Goal: Task Accomplishment & Management: Manage account settings

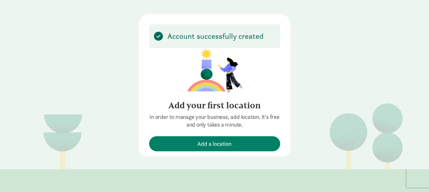
scroll to position [32, 0]
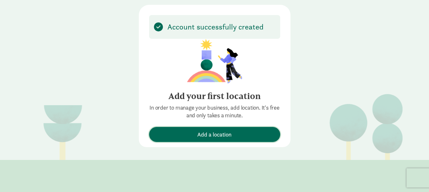
click at [235, 133] on span "Add a location" at bounding box center [214, 134] width 125 height 9
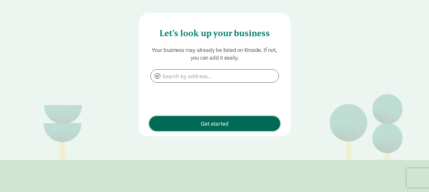
scroll to position [0, 0]
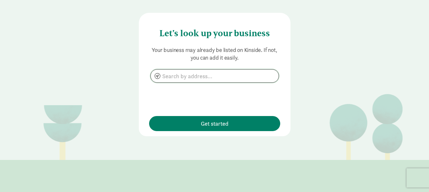
click at [161, 74] on input at bounding box center [215, 76] width 128 height 13
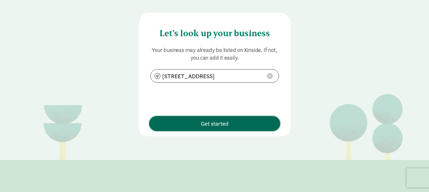
click at [225, 125] on span "Get started" at bounding box center [215, 124] width 28 height 9
type input "[STREET_ADDRESS]"
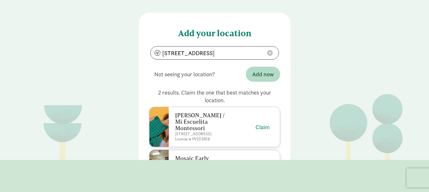
scroll to position [32, 0]
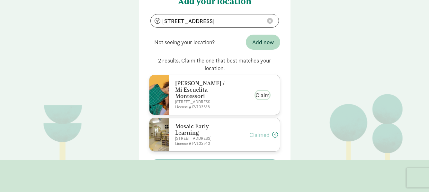
click at [264, 91] on button "Claim" at bounding box center [262, 95] width 14 height 9
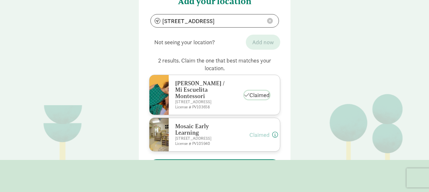
scroll to position [58, 0]
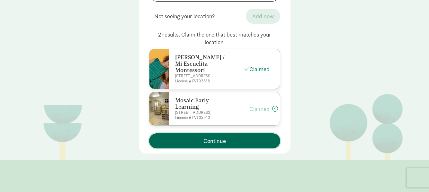
click at [217, 137] on span "Continue" at bounding box center [214, 141] width 22 height 9
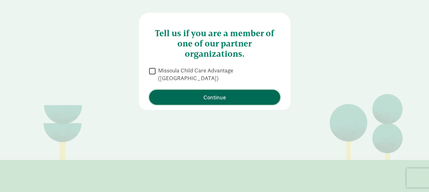
scroll to position [0, 0]
click at [219, 94] on span "Continue" at bounding box center [214, 97] width 22 height 9
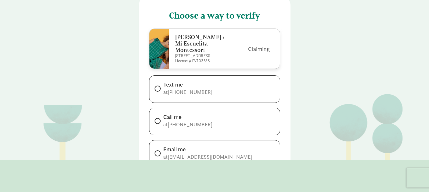
scroll to position [32, 0]
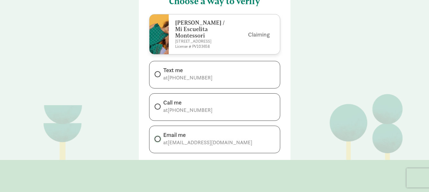
click at [155, 137] on input "Email me at miwallacq@gmail.com" at bounding box center [157, 139] width 4 height 4
radio input "true"
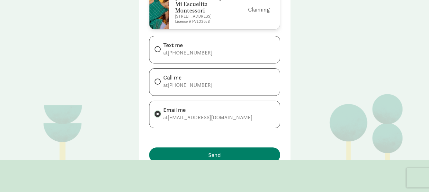
scroll to position [64, 0]
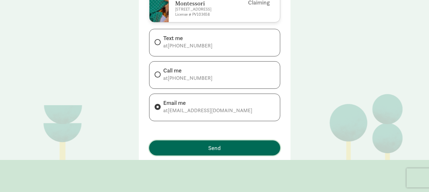
click at [210, 145] on span "Send" at bounding box center [214, 148] width 13 height 9
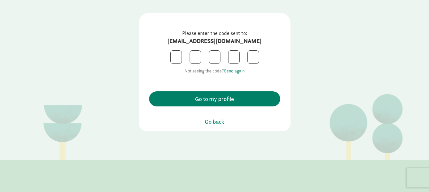
scroll to position [0, 0]
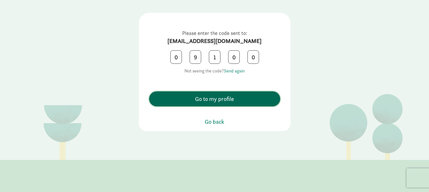
click at [223, 99] on span "Go to my profile" at bounding box center [214, 99] width 39 height 9
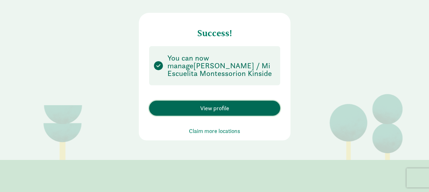
click at [224, 107] on span "View profile" at bounding box center [214, 108] width 29 height 9
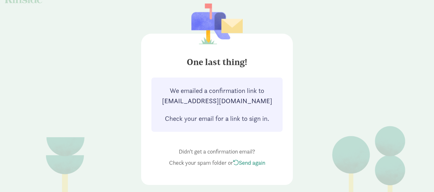
scroll to position [17, 0]
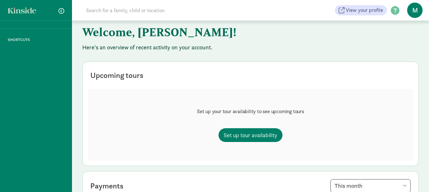
scroll to position [43, 0]
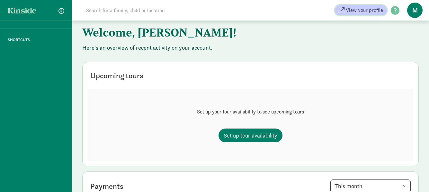
click at [365, 11] on span "View your profile" at bounding box center [364, 10] width 37 height 8
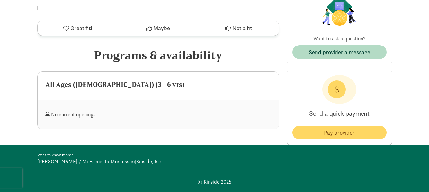
scroll to position [234, 0]
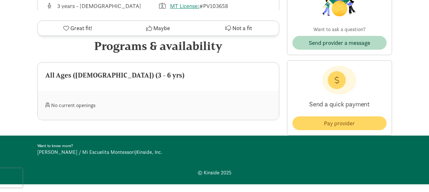
click at [86, 149] on link "[PERSON_NAME] / Mi Escuelita Montessori" at bounding box center [86, 152] width 98 height 7
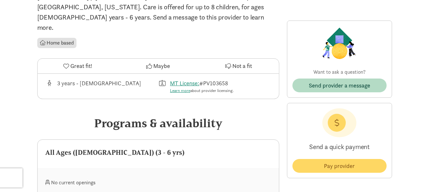
scroll to position [138, 0]
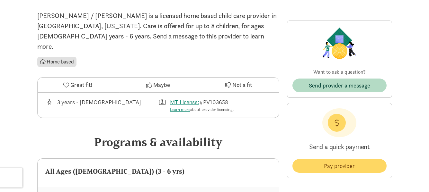
click at [59, 57] on li "Home based" at bounding box center [56, 62] width 39 height 10
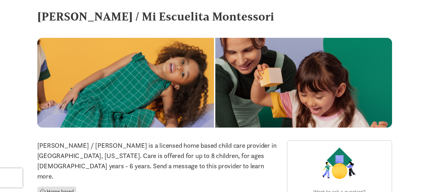
scroll to position [0, 0]
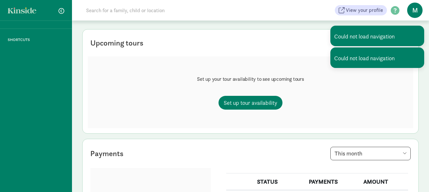
scroll to position [43, 0]
click at [415, 13] on span "M" at bounding box center [414, 10] width 15 height 15
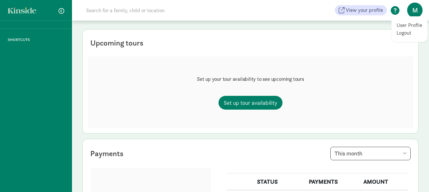
click at [395, 10] on span at bounding box center [395, 10] width 16 height 9
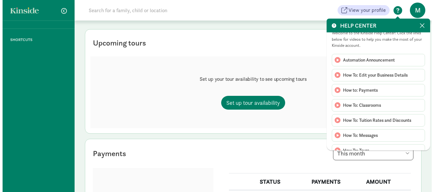
scroll to position [0, 0]
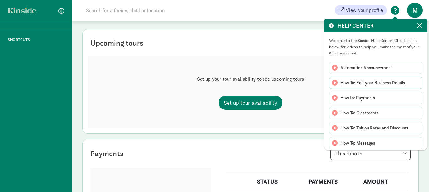
click at [378, 83] on span "How To: Edit your Business Details" at bounding box center [372, 83] width 65 height 7
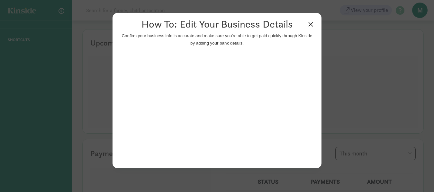
click at [312, 27] on link "×" at bounding box center [310, 24] width 11 height 12
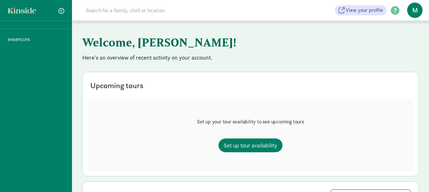
click at [16, 40] on p "SHORTCUTS" at bounding box center [36, 40] width 72 height 6
click at [61, 12] on span "button" at bounding box center [61, 11] width 6 height 6
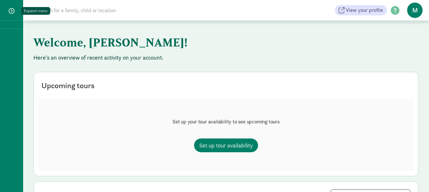
click at [11, 12] on span "button" at bounding box center [12, 11] width 6 height 6
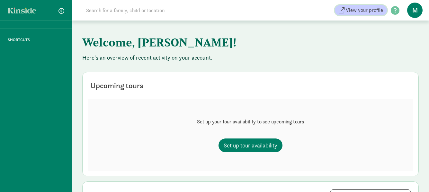
click at [377, 12] on span "View your profile" at bounding box center [364, 10] width 37 height 8
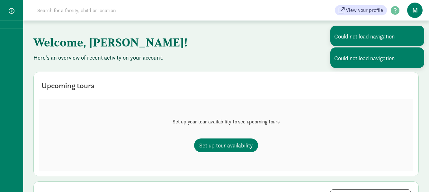
click at [364, 48] on div "Could not load navigation" at bounding box center [377, 58] width 94 height 21
click at [369, 53] on div "Could not load navigation" at bounding box center [377, 58] width 94 height 21
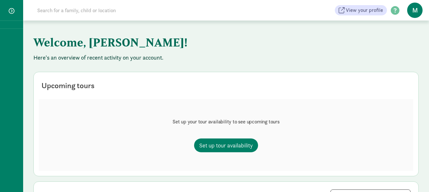
click at [411, 10] on span "M" at bounding box center [414, 10] width 15 height 15
click at [412, 23] on link "User Profile" at bounding box center [410, 26] width 26 height 8
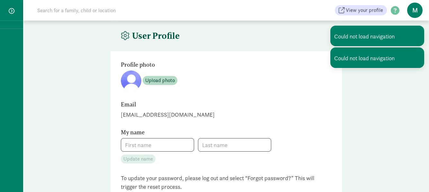
type input "[PERSON_NAME]"
type input "4065862100"
checkbox input "false"
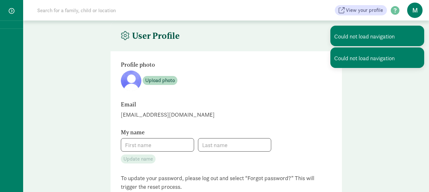
checkbox input "false"
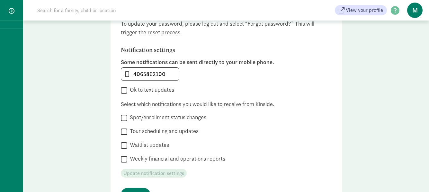
scroll to position [161, 0]
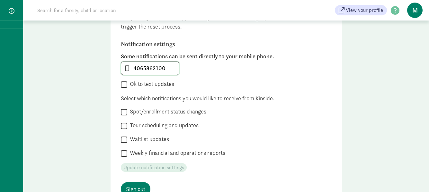
click at [164, 69] on input "4065862100" at bounding box center [150, 68] width 58 height 13
click at [143, 67] on input "4065862100" at bounding box center [150, 68] width 58 height 13
type input "4062097041"
click at [122, 85] on input "Ok to text updates" at bounding box center [124, 84] width 6 height 9
checkbox input "true"
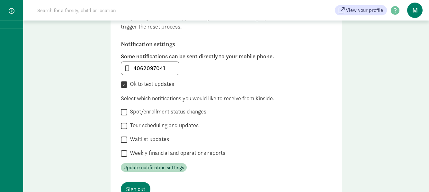
click at [123, 113] on input "Spot/enrollment status changes" at bounding box center [124, 112] width 6 height 9
checkbox input "true"
click at [124, 127] on input "Tour scheduling and updates" at bounding box center [124, 126] width 6 height 9
checkbox input "true"
click at [125, 141] on input "Waitlist updates" at bounding box center [124, 140] width 6 height 9
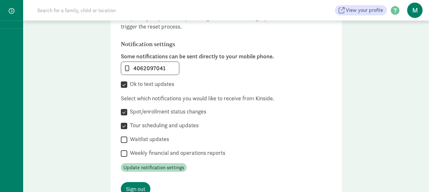
checkbox input "true"
click at [122, 155] on input "Weekly financial and operations reports" at bounding box center [124, 153] width 6 height 9
checkbox input "true"
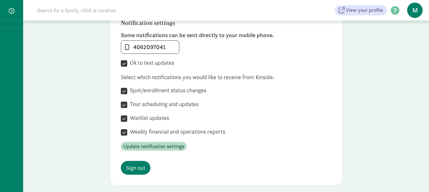
scroll to position [193, 0]
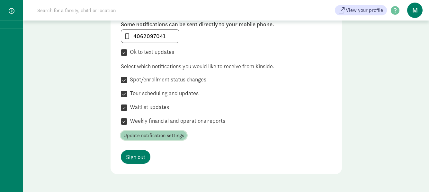
click at [162, 136] on span "Update notification settings" at bounding box center [153, 136] width 61 height 8
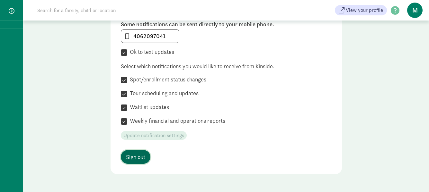
click at [133, 157] on span "Sign out" at bounding box center [135, 157] width 19 height 9
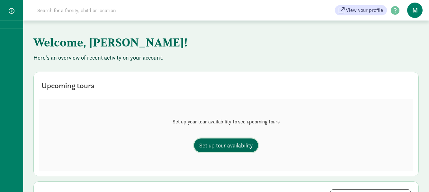
click at [234, 145] on span "Set up tour availability" at bounding box center [226, 145] width 54 height 9
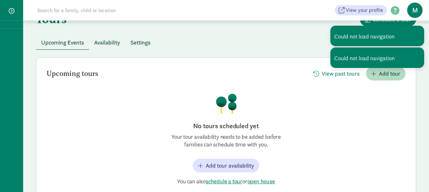
scroll to position [32, 0]
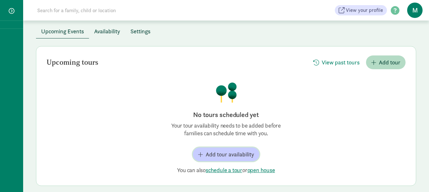
click at [232, 155] on span "Add tour availability" at bounding box center [230, 154] width 49 height 9
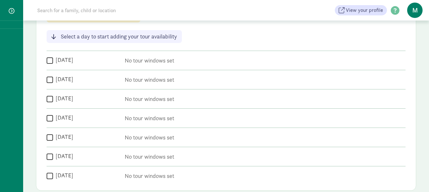
scroll to position [129, 0]
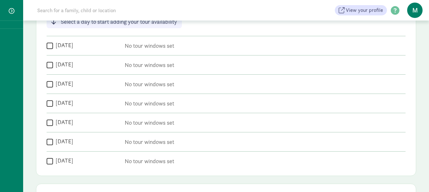
click at [51, 46] on input "[DATE]" at bounding box center [50, 45] width 6 height 9
checkbox input "true"
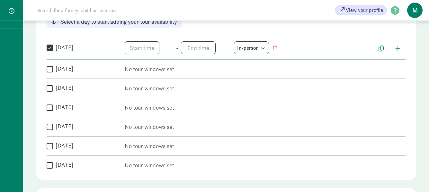
click at [50, 69] on input "[DATE]" at bounding box center [50, 69] width 6 height 9
checkbox input "true"
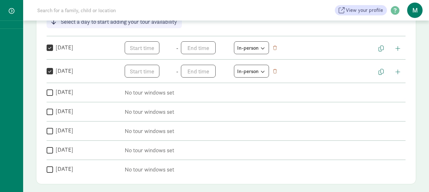
click at [49, 91] on input "[DATE]" at bounding box center [50, 92] width 6 height 9
checkbox input "true"
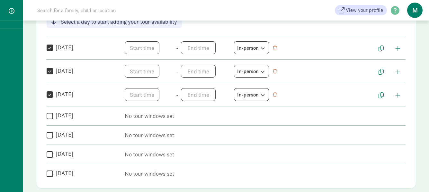
click at [49, 117] on input "Thursday" at bounding box center [50, 116] width 6 height 9
checkbox input "true"
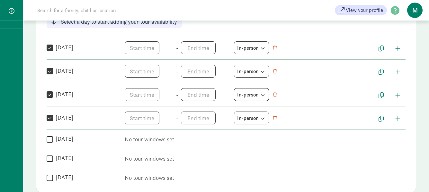
click at [48, 139] on input "Friday" at bounding box center [50, 139] width 6 height 9
checkbox input "true"
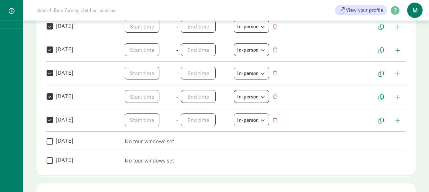
scroll to position [161, 0]
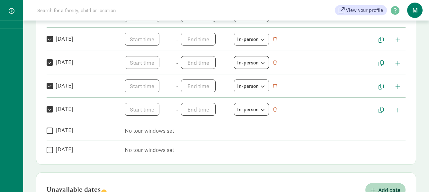
click at [49, 130] on input "Saturday" at bounding box center [50, 131] width 6 height 9
checkbox input "true"
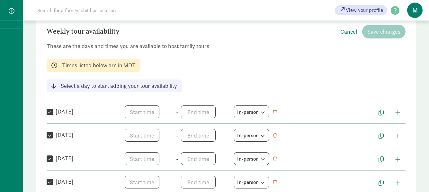
scroll to position [96, 0]
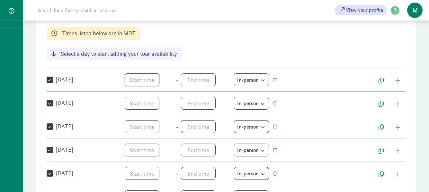
click at [138, 82] on span "h 12 1 2 3 4 5 6 7 8 9 10 11 mm 00 05 10 15 20 25 30 35 40 45 50 55 a am pm" at bounding box center [149, 80] width 49 height 13
click at [134, 129] on li "10" at bounding box center [134, 130] width 19 height 12
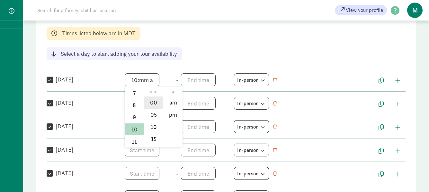
click at [152, 103] on li "00" at bounding box center [153, 103] width 19 height 12
click at [170, 103] on li "am" at bounding box center [173, 103] width 19 height 12
type input "10:00 am"
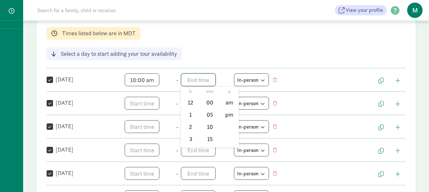
click at [197, 81] on span "h 12 1 2 3 4 5 6 7 8 9 10 11 mm 00 05 10 15 20 25 30 35 40 45 50 55 a am pm" at bounding box center [205, 80] width 49 height 13
click at [189, 103] on li "12" at bounding box center [190, 103] width 19 height 12
click at [229, 114] on li "pm" at bounding box center [229, 115] width 19 height 12
click at [210, 103] on li "00" at bounding box center [210, 103] width 19 height 12
type input "12:00 pm"
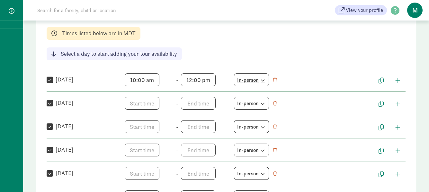
click at [263, 82] on icon at bounding box center [261, 80] width 5 height 4
click at [255, 97] on div "In-person" at bounding box center [249, 96] width 25 height 9
click at [399, 80] on span "button" at bounding box center [397, 81] width 5 height 6
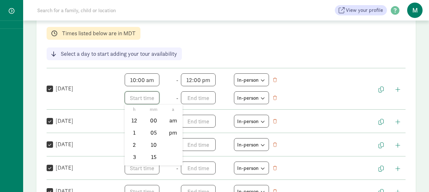
click at [131, 97] on span "h 12 1 2 3 4 5 6 7 8 9 10 11 mm 00 05 10 15 20 25 30 35 40 45 50 55 a am pm" at bounding box center [149, 98] width 49 height 13
click at [134, 134] on li "1" at bounding box center [134, 133] width 19 height 12
click at [152, 135] on li "30" at bounding box center [153, 134] width 19 height 12
click at [172, 133] on li "pm" at bounding box center [173, 133] width 19 height 12
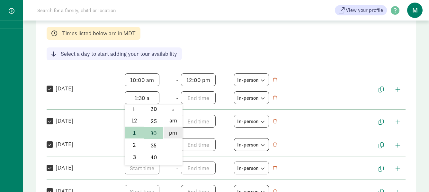
type input "1:30 pm"
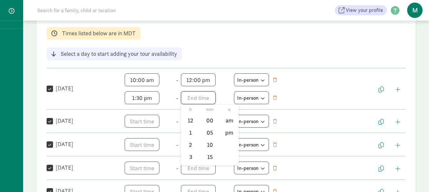
click at [193, 97] on span "h 12 1 2 3 4 5 6 7 8 9 10 11 mm 00 05 10 15 20 25 30 35 40 45 50 55 a am pm" at bounding box center [205, 98] width 49 height 13
click at [186, 124] on li "2" at bounding box center [190, 126] width 19 height 12
click at [211, 137] on li "30" at bounding box center [210, 136] width 19 height 12
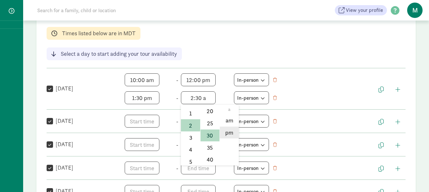
click at [227, 133] on li "pm" at bounding box center [229, 133] width 19 height 12
type input "2:30 pm"
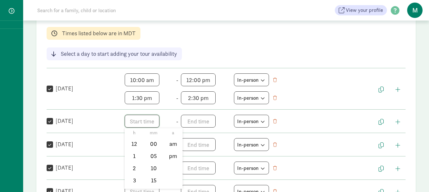
click at [130, 121] on span "h 12 1 2 3 4 5 6 7 8 9 10 11 mm 00 05 10 15 20 25 30 35 40 45 50 55 a am pm" at bounding box center [149, 121] width 49 height 13
click at [135, 158] on li "9" at bounding box center [134, 159] width 19 height 12
click at [154, 152] on li "30" at bounding box center [153, 153] width 19 height 12
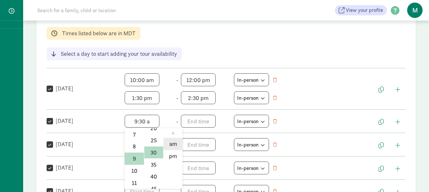
click at [176, 146] on li "am" at bounding box center [173, 144] width 19 height 12
type input "9:30 am"
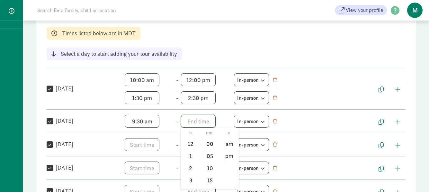
click at [187, 122] on span "h 12 1 2 3 4 5 6 7 8 9 10 11 mm 00 05 10 15 20 25 30 35 40 45 50 55 a am pm" at bounding box center [205, 121] width 49 height 13
click at [190, 145] on li "12" at bounding box center [190, 144] width 19 height 12
click at [209, 144] on li "00" at bounding box center [210, 144] width 19 height 12
click at [229, 156] on li "pm" at bounding box center [229, 156] width 19 height 12
type input "12:00 pm"
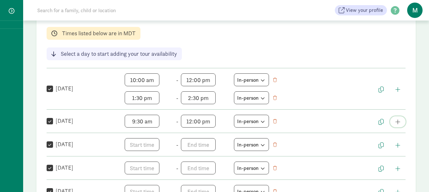
click at [398, 121] on span "button" at bounding box center [397, 122] width 5 height 6
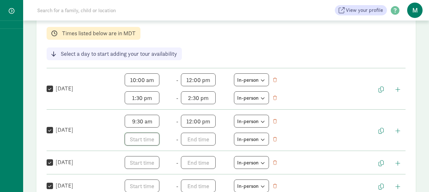
click at [131, 140] on span "h 12 1 2 3 4 5 6 7 8 9 10 11 mm 00 05 10 15 20 25 30 35 40 45 50 55 a am pm" at bounding box center [149, 139] width 49 height 13
click at [131, 175] on li "1" at bounding box center [134, 174] width 19 height 12
click at [154, 173] on li "30" at bounding box center [153, 171] width 19 height 12
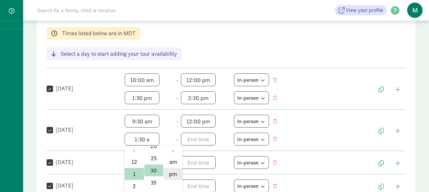
click at [171, 172] on li "pm" at bounding box center [173, 174] width 19 height 12
type input "1:30 pm"
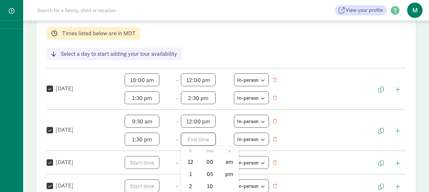
click at [189, 138] on span "h 12 1 2 3 4 5 6 7 8 9 10 11 mm 00 05 10 15 20 25 30 35 40 45 50 55 a am pm" at bounding box center [205, 139] width 49 height 13
click at [190, 154] on li "2" at bounding box center [190, 154] width 19 height 12
click at [210, 169] on li "30" at bounding box center [210, 171] width 19 height 12
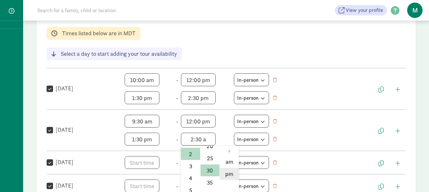
click at [230, 175] on li "pm" at bounding box center [229, 174] width 19 height 12
type input "2:30 pm"
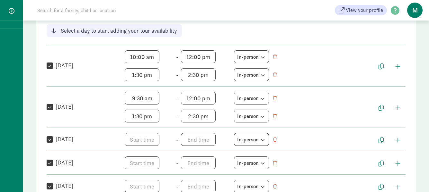
scroll to position [129, 0]
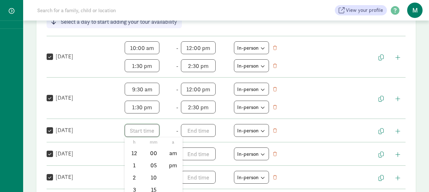
click at [130, 130] on span "h 12 1 2 3 4 5 6 7 8 9 10 11 mm 00 05 10 15 20 25 30 35 40 45 50 55 a am pm" at bounding box center [149, 130] width 49 height 13
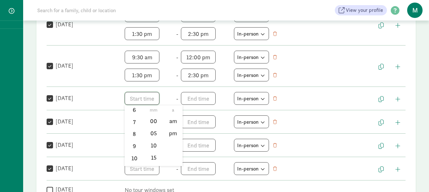
scroll to position [94, 0]
click at [132, 134] on li "9" at bounding box center [134, 136] width 19 height 12
click at [152, 134] on li "30" at bounding box center [153, 132] width 19 height 12
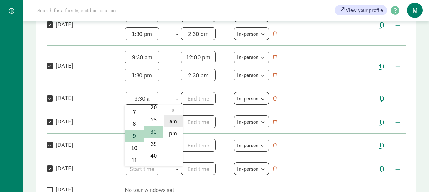
click at [175, 123] on li "am" at bounding box center [173, 121] width 19 height 12
type input "9:30 am"
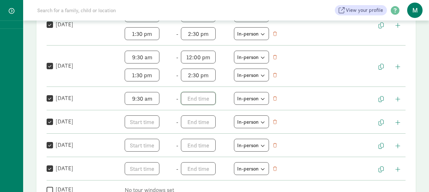
click at [190, 97] on span "h 12 1 2 3 4 5 6 7 8 9 10 11 mm 00 05 10 15 20 25 30 35 40 45 50 55 a am pm" at bounding box center [205, 98] width 49 height 13
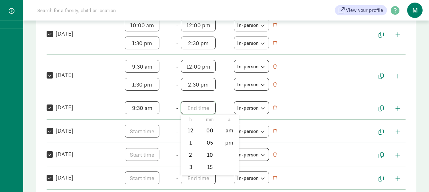
scroll to position [161, 0]
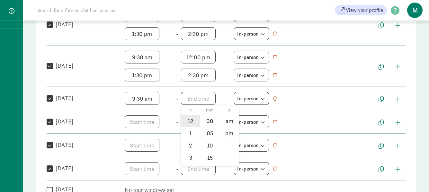
click at [191, 119] on li "12" at bounding box center [190, 121] width 19 height 12
click at [206, 119] on li "00" at bounding box center [210, 121] width 19 height 12
click at [228, 132] on li "pm" at bounding box center [229, 134] width 19 height 12
type input "12:00 pm"
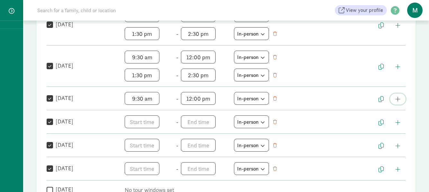
click at [397, 101] on span "button" at bounding box center [397, 99] width 5 height 6
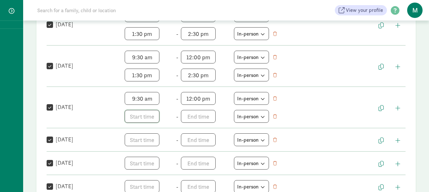
click at [134, 118] on span "h 12 1 2 3 4 5 6 7 8 9 10 11 mm 00 05 10 15 20 25 30 35 40 45 50 55 a am pm" at bounding box center [149, 116] width 49 height 13
click at [131, 151] on li "1" at bounding box center [134, 152] width 19 height 12
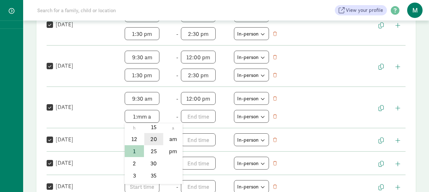
scroll to position [64, 0]
click at [150, 150] on li "30" at bounding box center [153, 148] width 19 height 12
click at [169, 152] on li "pm" at bounding box center [173, 152] width 19 height 12
type input "1:30 pm"
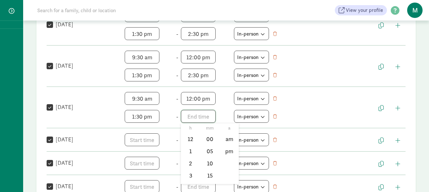
click at [188, 119] on span "h 12 1 2 3 4 5 6 7 8 9 10 11 mm 00 05 10 15 20 25 30 35 40 45 50 55 a am pm" at bounding box center [205, 116] width 49 height 13
click at [189, 162] on li "2" at bounding box center [190, 163] width 19 height 12
click at [209, 148] on li "30" at bounding box center [210, 148] width 19 height 12
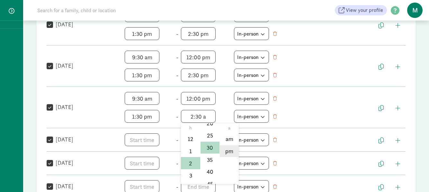
click at [231, 152] on li "pm" at bounding box center [229, 152] width 19 height 12
type input "2:30 pm"
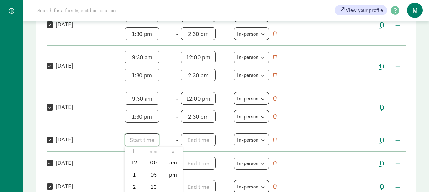
click at [130, 140] on span "h 12 1 2 3 4 5 6 7 8 9 10 11 mm 00 05 10 15 20 25 30 35 40 45 50 55 a am pm" at bounding box center [149, 140] width 49 height 13
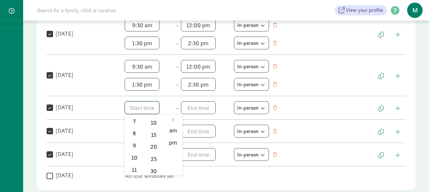
scroll to position [94, 0]
click at [134, 144] on li "9" at bounding box center [134, 145] width 19 height 12
click at [153, 138] on li "30" at bounding box center [153, 139] width 19 height 12
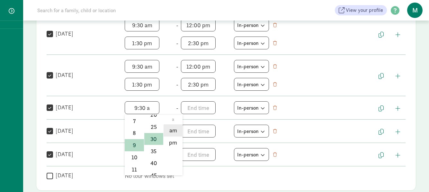
click at [176, 133] on li "am" at bounding box center [173, 131] width 19 height 12
type input "9:30 am"
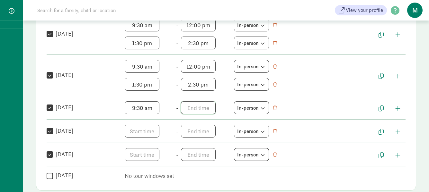
click at [200, 111] on span "h 12 1 2 3 4 5 6 7 8 9 10 11 mm 00 05 10 15 20 25 30 35 40 45 50 55 a am pm" at bounding box center [205, 108] width 49 height 13
click at [188, 133] on li "12" at bounding box center [190, 131] width 19 height 12
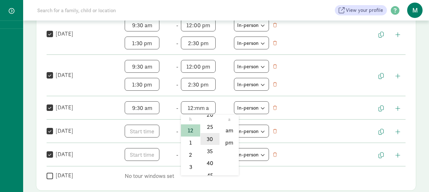
click at [209, 141] on li "30" at bounding box center [210, 139] width 19 height 12
click at [228, 143] on li "pm" at bounding box center [229, 143] width 19 height 12
type input "12:30 pm"
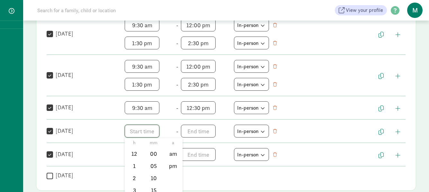
click at [141, 133] on span "h 12 1 2 3 4 5 6 7 8 9 10 11 mm 00 05 10 15 20 25 30 35 40 45 50 55 a am pm" at bounding box center [149, 131] width 49 height 13
click at [131, 169] on li "9" at bounding box center [134, 169] width 19 height 12
click at [151, 155] on li "00" at bounding box center [153, 154] width 19 height 12
click at [176, 156] on li "am" at bounding box center [173, 154] width 19 height 12
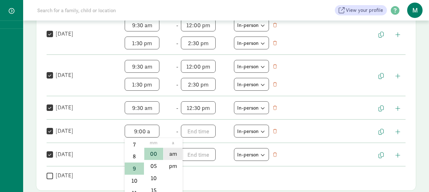
type input "9:00 am"
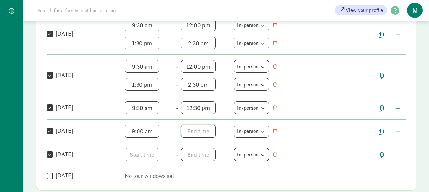
click at [187, 131] on span "h 12 1 2 3 4 5 6 7 8 9 10 11 mm 00 05 10 15 20 25 30 35 40 45 50 55 a am pm" at bounding box center [205, 131] width 49 height 13
click at [191, 153] on li "12" at bounding box center [190, 154] width 19 height 12
click at [208, 156] on li "00" at bounding box center [210, 154] width 19 height 12
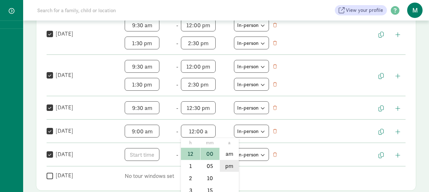
click at [231, 168] on li "pm" at bounding box center [229, 166] width 19 height 12
type input "12:00 pm"
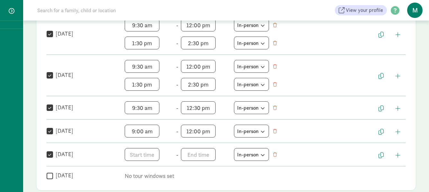
scroll to position [10, 0]
click at [140, 132] on span "9:00 am h 12 1 2 3 4 5 6 7 8 9 10 11 mm 00 05 10 15 20 25 30 35 40 45 50 55 a a…" at bounding box center [149, 131] width 49 height 13
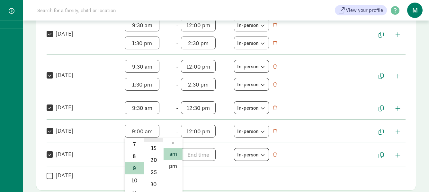
scroll to position [74, 0]
click at [152, 153] on li "30" at bounding box center [153, 153] width 19 height 12
type input "9:30 am"
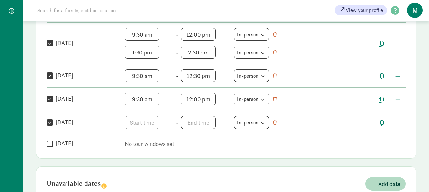
scroll to position [193, 0]
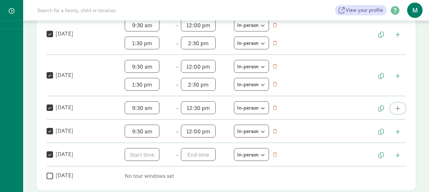
click at [397, 108] on span "button" at bounding box center [397, 109] width 5 height 6
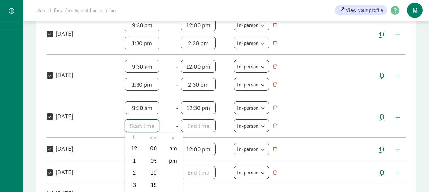
click at [132, 125] on span "h 12 1 2 3 4 5 6 7 8 9 10 11 mm 00 05 10 15 20 25 30 35 40 45 50 55 a am pm" at bounding box center [149, 126] width 49 height 13
click at [134, 161] on li "1" at bounding box center [134, 161] width 19 height 12
click at [155, 156] on li "30" at bounding box center [153, 157] width 19 height 12
click at [178, 161] on li "pm" at bounding box center [173, 161] width 19 height 12
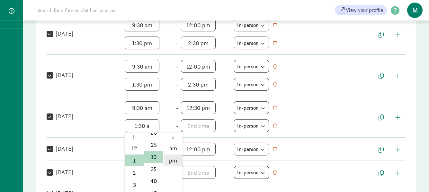
type input "1:30 pm"
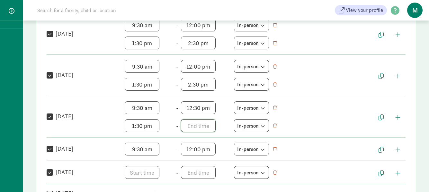
click at [193, 125] on span "h 12 1 2 3 4 5 6 7 8 9 10 11 mm 00 05 10 15 20 25 30 35 40 45 50 55 a am pm" at bounding box center [205, 126] width 49 height 13
click at [192, 174] on li "2" at bounding box center [190, 173] width 19 height 12
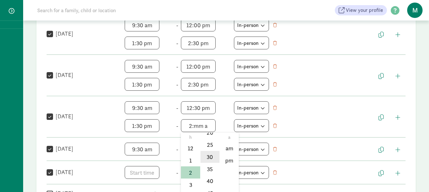
click at [212, 155] on li "30" at bounding box center [210, 157] width 19 height 12
click at [228, 160] on li "pm" at bounding box center [229, 161] width 19 height 12
type input "2:30 pm"
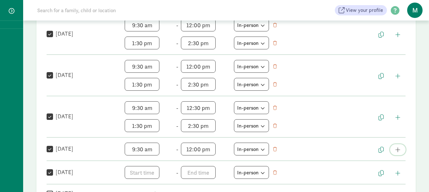
click at [398, 150] on span "button" at bounding box center [397, 150] width 5 height 6
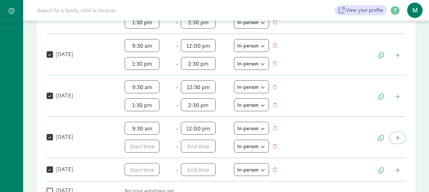
scroll to position [225, 0]
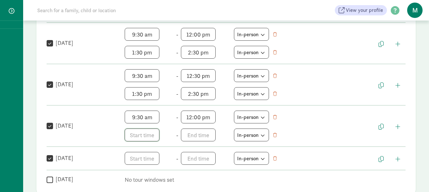
click at [132, 134] on span "h 12 1 2 3 4 5 6 7 8 9 10 11 mm 00 05 10 15 20 25 30 35 40 45 50 55 a am pm" at bounding box center [149, 135] width 49 height 13
click at [133, 169] on li "1" at bounding box center [134, 170] width 19 height 12
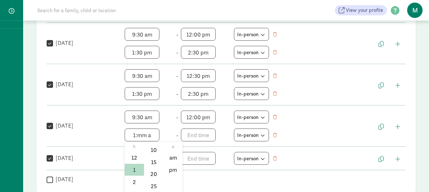
scroll to position [64, 0]
click at [152, 166] on li "30" at bounding box center [153, 167] width 19 height 12
click at [171, 171] on li "pm" at bounding box center [173, 170] width 19 height 12
type input "1:30 pm"
click at [194, 137] on span "h 12 1 2 3 4 5 6 7 8 9 10 11 mm 00 05 10 15 20 25 30 35 40 45 50 55 a am pm" at bounding box center [205, 135] width 49 height 13
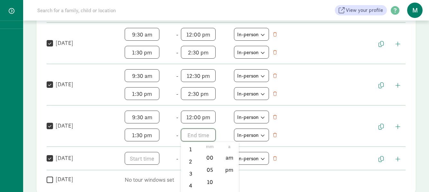
scroll to position [32, 0]
click at [190, 151] on li "2" at bounding box center [190, 150] width 19 height 12
click at [206, 165] on li "30" at bounding box center [210, 167] width 19 height 12
click at [228, 170] on li "pm" at bounding box center [229, 170] width 19 height 12
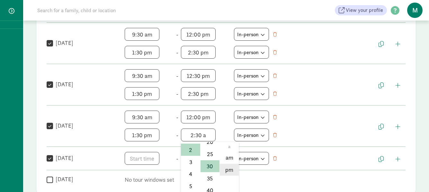
type input "2:30 pm"
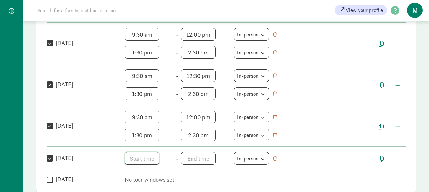
click at [131, 161] on span "h 12 1 2 3 4 5 6 7 8 9 10 11 mm 00 05 10 15 20 25 30 35 40 45 50 55 a am pm" at bounding box center [149, 158] width 49 height 13
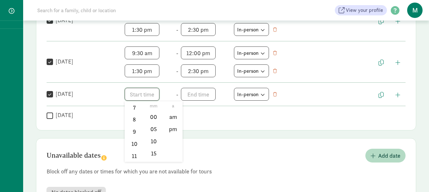
scroll to position [318, 0]
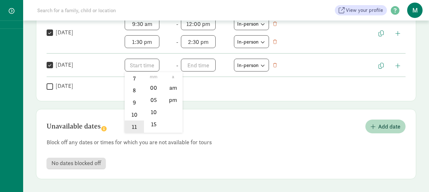
click at [133, 124] on li "11" at bounding box center [134, 127] width 19 height 12
click at [152, 109] on li "30" at bounding box center [153, 108] width 19 height 12
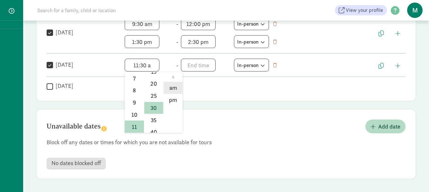
click at [172, 89] on li "am" at bounding box center [173, 88] width 19 height 12
type input "11:30 am"
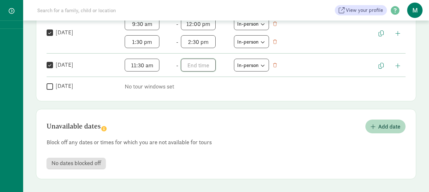
click at [197, 67] on span "h 12 1 2 3 4 5 6 7 8 9 10 11 mm 00 05 10 15 20 25 30 35 40 45 50 55 a am pm" at bounding box center [205, 65] width 49 height 13
click at [187, 101] on li "1" at bounding box center [190, 100] width 19 height 12
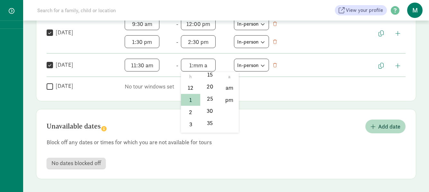
scroll to position [51, 0]
click at [209, 111] on li "30" at bounding box center [210, 110] width 19 height 12
click at [228, 101] on li "pm" at bounding box center [229, 100] width 19 height 12
type input "1:30 pm"
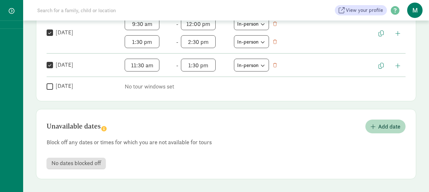
click at [98, 165] on span "No dates blocked off" at bounding box center [75, 164] width 49 height 6
click at [381, 125] on span "Add date" at bounding box center [389, 126] width 22 height 9
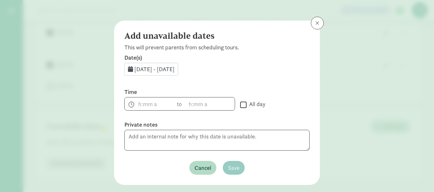
click at [156, 67] on span "Aug 27, 2025 - Aug 31, 2025" at bounding box center [154, 69] width 40 height 7
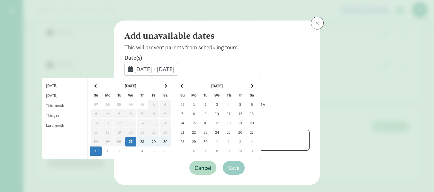
click at [253, 86] on span at bounding box center [252, 86] width 4 height 4
click at [234, 113] on td "6" at bounding box center [229, 114] width 12 height 9
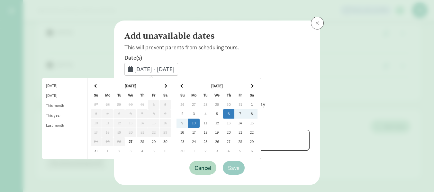
click at [200, 123] on td "10" at bounding box center [194, 123] width 12 height 9
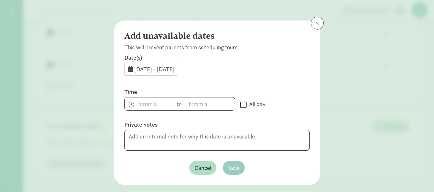
click at [240, 104] on input "All day" at bounding box center [243, 105] width 6 height 9
checkbox input "true"
click at [228, 165] on span "Save" at bounding box center [234, 168] width 12 height 9
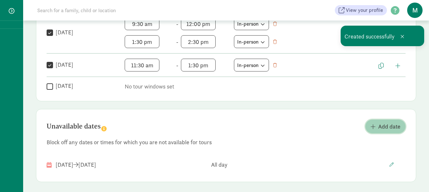
click at [386, 129] on span "Add date" at bounding box center [389, 126] width 22 height 9
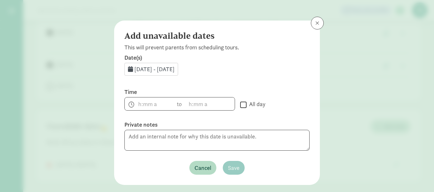
click at [128, 66] on div "Aug 27, 2025 - Aug 31, 2025" at bounding box center [151, 69] width 54 height 13
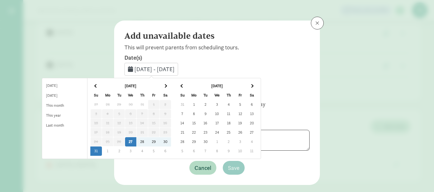
click at [257, 87] on th at bounding box center [252, 86] width 12 height 9
click at [234, 115] on td "11" at bounding box center [229, 114] width 12 height 9
click at [234, 113] on td "11" at bounding box center [229, 114] width 12 height 9
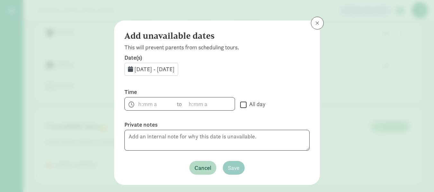
click at [174, 67] on span "Dec 11, 2025 - Dec 11, 2025" at bounding box center [154, 69] width 40 height 7
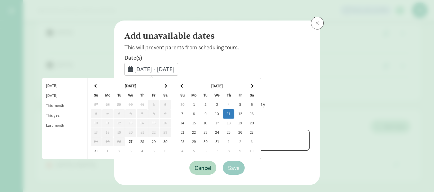
click at [200, 122] on td "15" at bounding box center [194, 123] width 12 height 9
click at [234, 112] on td "11" at bounding box center [229, 114] width 12 height 9
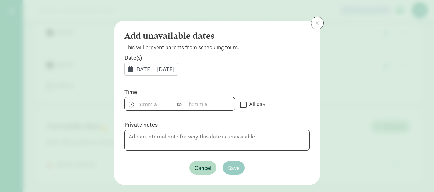
click at [241, 105] on input "All day" at bounding box center [243, 105] width 6 height 9
checkbox input "true"
click at [231, 170] on span "Save" at bounding box center [234, 168] width 12 height 9
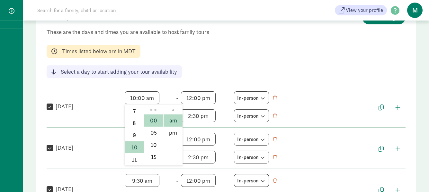
scroll to position [10, 0]
click at [138, 97] on span "10:00 am h 12 1 2 3 4 5 6 7 8 9 10 11 mm 00 05 10 15 20 25 30 35 40 45 50 55 a …" at bounding box center [149, 98] width 49 height 13
click at [133, 131] on li "9" at bounding box center [134, 135] width 19 height 12
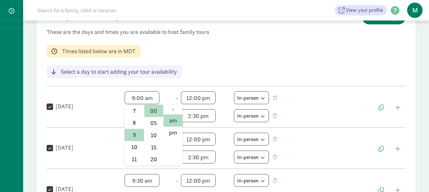
click at [139, 98] on span "9:00 am h 12 1 2 3 4 5 6 7 8 9 10 11 mm 00 05 10 15 20 25 30 35 40 45 50 55 a a…" at bounding box center [149, 98] width 49 height 13
click at [151, 120] on li "30" at bounding box center [153, 120] width 19 height 12
type input "9:30 am"
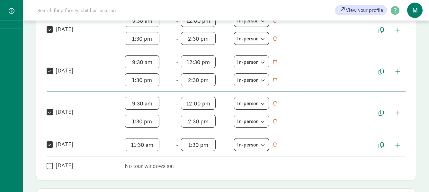
scroll to position [239, 0]
click at [400, 145] on button "button" at bounding box center [397, 145] width 15 height 11
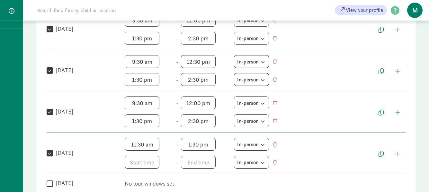
click at [254, 180] on div " Sunday No tour windows set" at bounding box center [226, 184] width 359 height 9
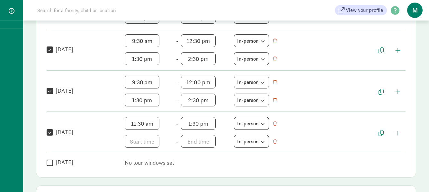
scroll to position [271, 0]
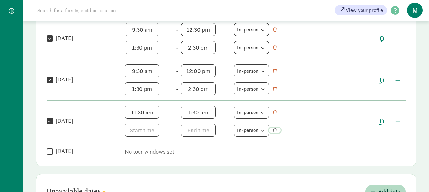
click at [276, 130] on span "button" at bounding box center [275, 131] width 4 height 4
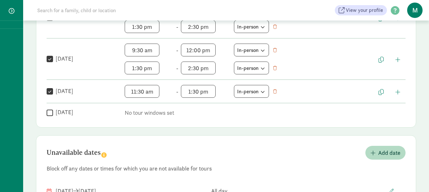
scroll to position [303, 0]
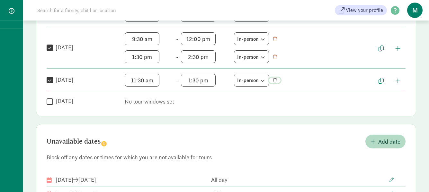
click at [275, 80] on span "button" at bounding box center [275, 80] width 4 height 4
checkbox input "false"
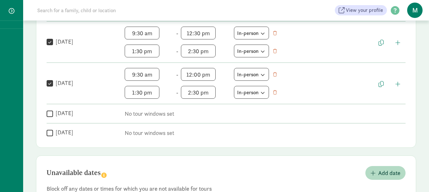
scroll to position [267, 0]
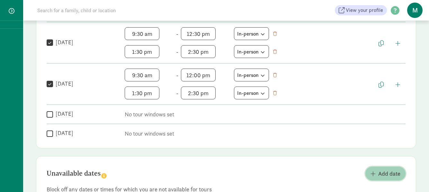
click at [384, 172] on span "Add date" at bounding box center [389, 174] width 22 height 9
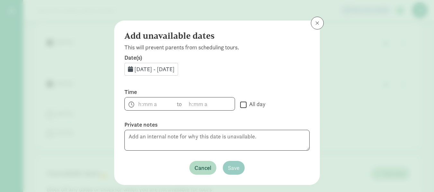
click at [168, 67] on span "Aug 27, 2025 - Aug 31, 2025" at bounding box center [154, 69] width 40 height 7
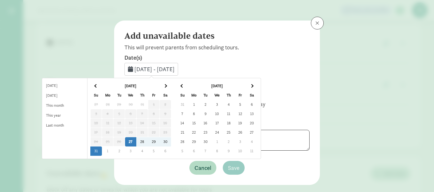
click at [257, 87] on th at bounding box center [252, 86] width 12 height 9
click at [184, 85] on span at bounding box center [182, 86] width 4 height 4
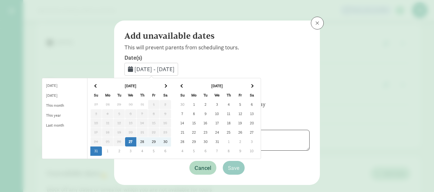
click at [246, 122] on td "19" at bounding box center [240, 123] width 12 height 9
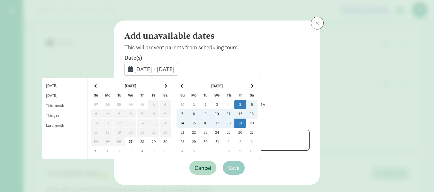
click at [253, 86] on span at bounding box center [252, 86] width 4 height 4
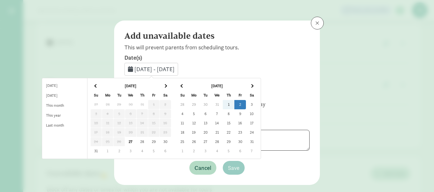
click at [246, 103] on td "2" at bounding box center [240, 104] width 12 height 9
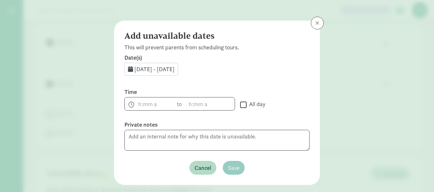
click at [141, 68] on span "Dec 5, 2025 - Jan 2, 2026" at bounding box center [154, 69] width 40 height 7
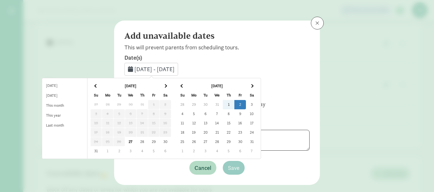
click at [184, 85] on span at bounding box center [182, 86] width 4 height 4
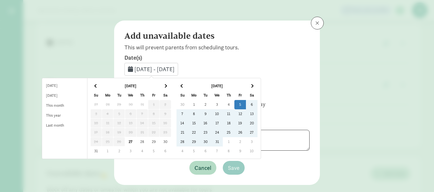
click at [246, 124] on td "19" at bounding box center [240, 123] width 12 height 9
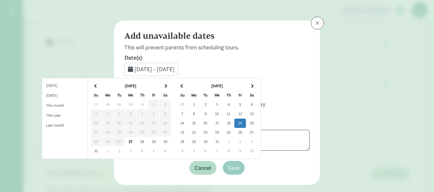
click at [246, 125] on td "19" at bounding box center [240, 123] width 12 height 9
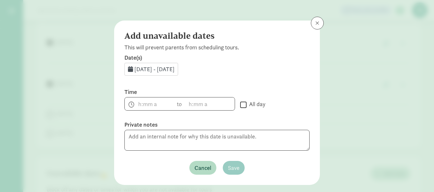
click at [174, 68] on span "Dec 19, 2025 - Dec 19, 2025" at bounding box center [154, 69] width 40 height 7
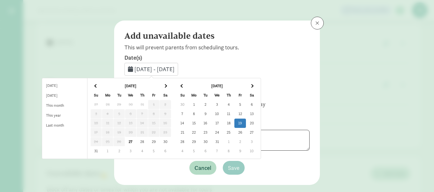
click at [253, 85] on span at bounding box center [252, 86] width 4 height 4
click at [246, 104] on td "2" at bounding box center [240, 104] width 12 height 9
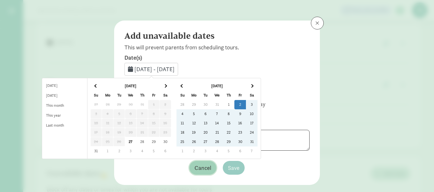
click at [205, 170] on span "Cancel" at bounding box center [202, 168] width 17 height 9
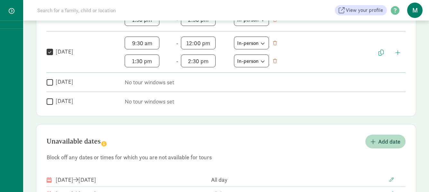
scroll to position [331, 0]
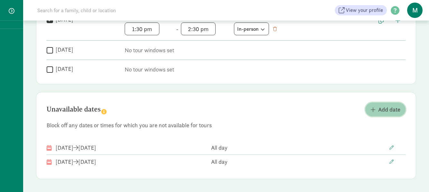
click at [388, 112] on span "Add date" at bounding box center [389, 109] width 22 height 9
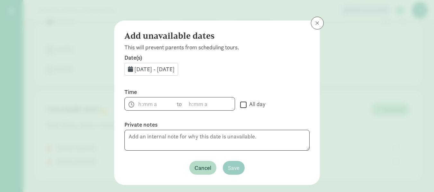
click at [128, 67] on icon at bounding box center [130, 69] width 5 height 6
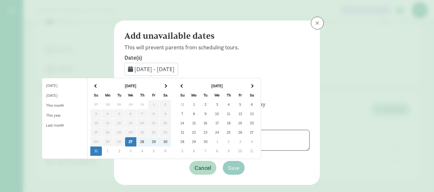
click at [257, 87] on th at bounding box center [252, 86] width 12 height 9
click at [246, 123] on td "19" at bounding box center [240, 123] width 12 height 9
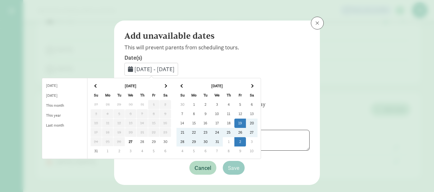
click at [246, 141] on td "2" at bounding box center [240, 142] width 12 height 9
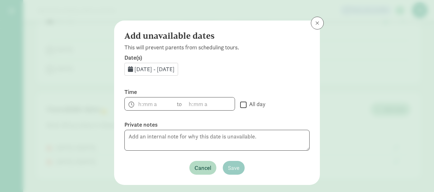
click at [242, 106] on input "All day" at bounding box center [243, 105] width 6 height 9
checkbox input "true"
click at [235, 169] on span "Save" at bounding box center [234, 168] width 12 height 9
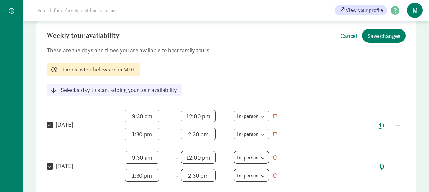
scroll to position [0, 0]
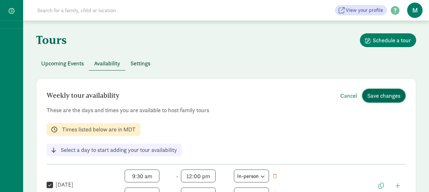
click at [392, 96] on span "Save changes" at bounding box center [383, 96] width 33 height 9
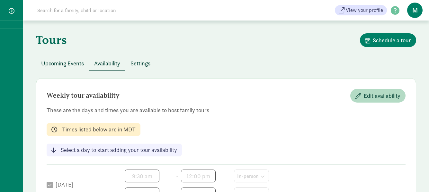
click at [69, 64] on span "Upcoming Events" at bounding box center [62, 63] width 43 height 9
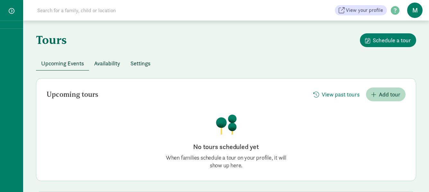
click at [139, 63] on span "Settings" at bounding box center [140, 63] width 20 height 9
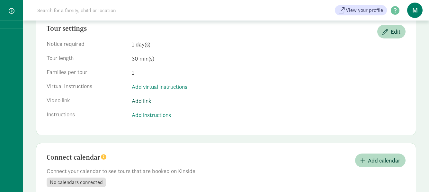
scroll to position [83, 0]
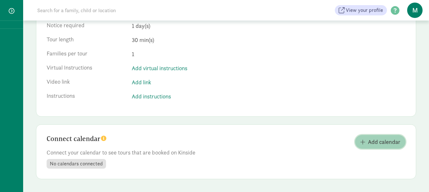
click at [373, 144] on span "Add calendar" at bounding box center [384, 142] width 32 height 9
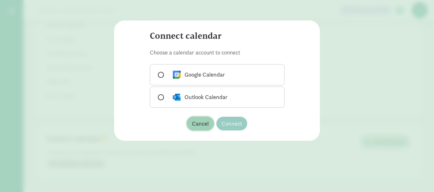
click at [203, 123] on span "Cancel" at bounding box center [200, 124] width 17 height 9
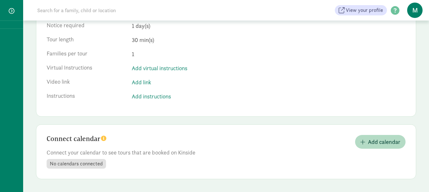
scroll to position [0, 0]
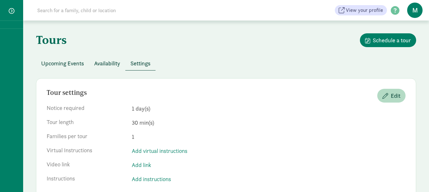
click at [49, 65] on span "Upcoming Events" at bounding box center [62, 63] width 43 height 9
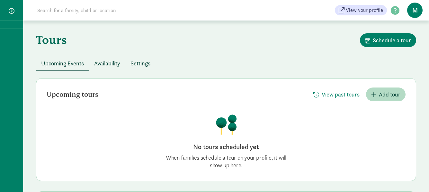
click at [6, 26] on div at bounding box center [11, 96] width 23 height 192
click at [10, 11] on span "button" at bounding box center [12, 11] width 6 height 6
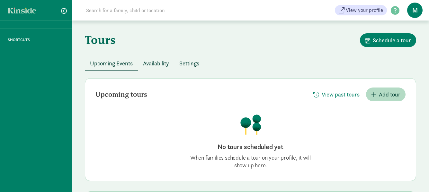
click at [15, 40] on p "SHORTCUTS" at bounding box center [36, 40] width 72 height 6
click at [64, 11] on span "button" at bounding box center [64, 11] width 6 height 6
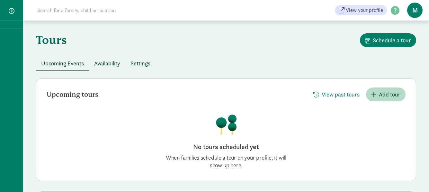
click at [116, 63] on span "Availability" at bounding box center [107, 63] width 26 height 9
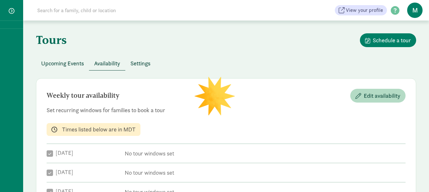
checkbox input "true"
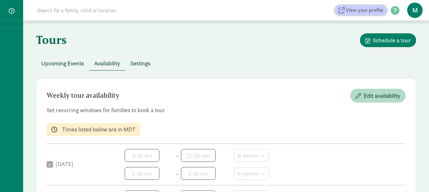
click at [374, 11] on span "View your profile" at bounding box center [364, 10] width 37 height 8
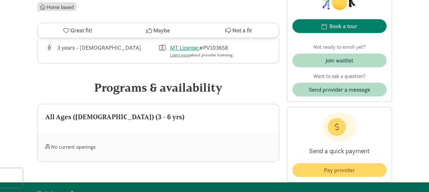
scroll to position [193, 0]
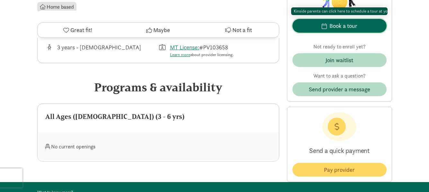
click at [354, 25] on div "Book a tour" at bounding box center [343, 26] width 28 height 9
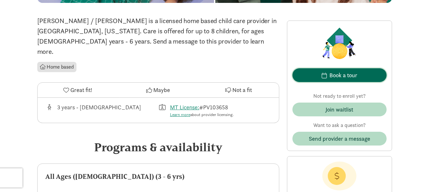
scroll to position [129, 0]
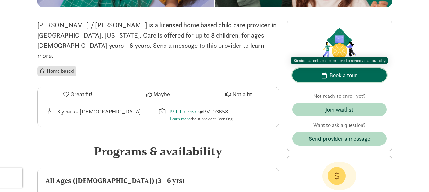
click at [351, 75] on div "Book a tour" at bounding box center [343, 75] width 28 height 9
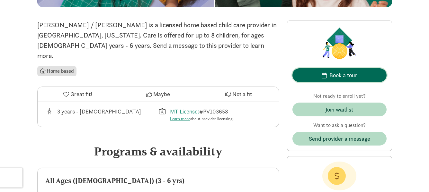
click at [351, 75] on div "Book a tour" at bounding box center [343, 75] width 28 height 9
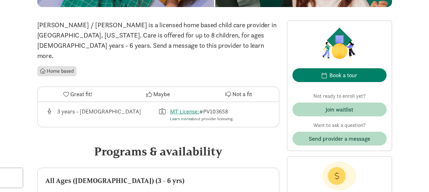
click at [184, 116] on link "Learn more" at bounding box center [180, 118] width 20 height 5
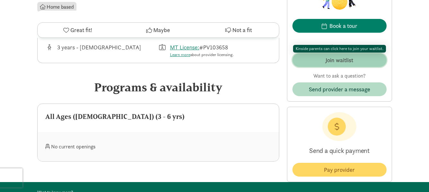
click at [338, 61] on div "Join waitlist" at bounding box center [340, 60] width 28 height 9
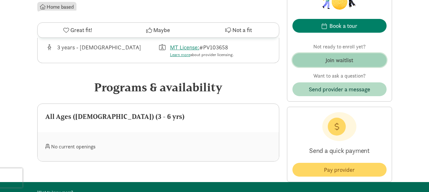
click at [338, 61] on div "Join waitlist" at bounding box center [340, 60] width 28 height 9
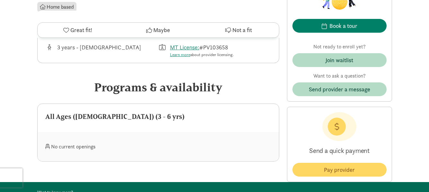
click at [93, 140] on div "No current openings" at bounding box center [101, 147] width 113 height 14
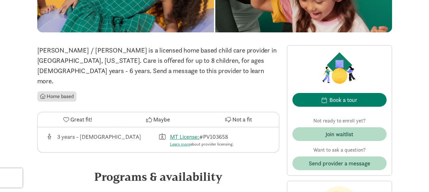
scroll to position [89, 0]
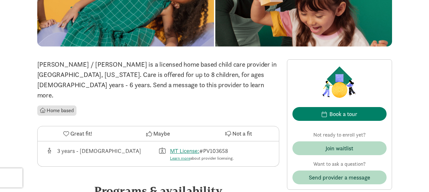
click at [65, 106] on li "Home based" at bounding box center [56, 111] width 39 height 10
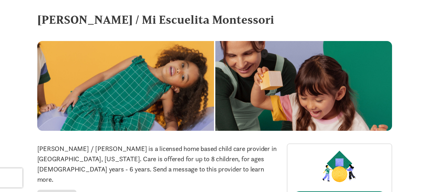
scroll to position [0, 0]
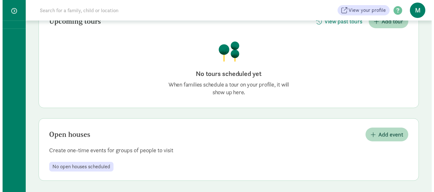
scroll to position [75, 0]
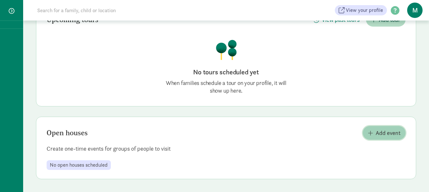
click at [397, 135] on span "Add event" at bounding box center [388, 133] width 25 height 9
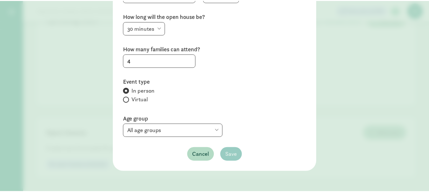
scroll to position [64, 0]
click at [166, 130] on select "All age groups All Ages ([DEMOGRAPHIC_DATA])" at bounding box center [174, 130] width 101 height 13
click at [222, 121] on label "Age group" at bounding box center [216, 119] width 185 height 8
click at [205, 151] on span "Cancel" at bounding box center [202, 154] width 17 height 9
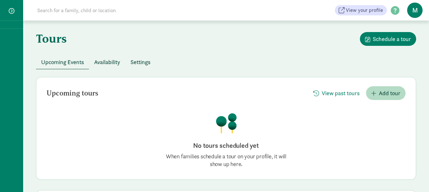
scroll to position [0, 0]
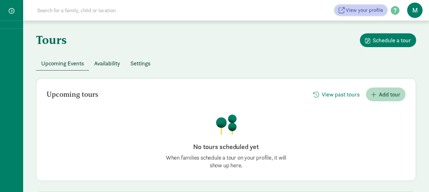
click at [355, 9] on span "View your profile" at bounding box center [364, 10] width 37 height 8
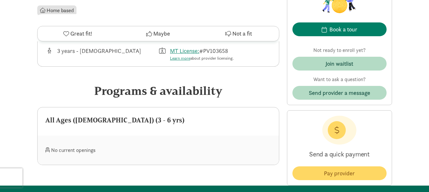
scroll to position [193, 0]
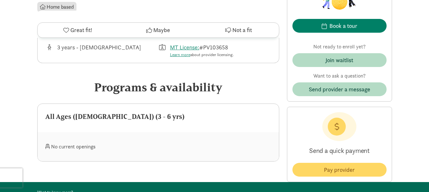
click at [85, 114] on div "All Ages ([DEMOGRAPHIC_DATA]) (3 - 6 yrs)" at bounding box center [158, 118] width 241 height 28
click at [89, 112] on div "All Ages ([DEMOGRAPHIC_DATA]) (3 - 6 yrs)" at bounding box center [158, 117] width 226 height 10
click at [75, 140] on div "No current openings" at bounding box center [101, 147] width 113 height 14
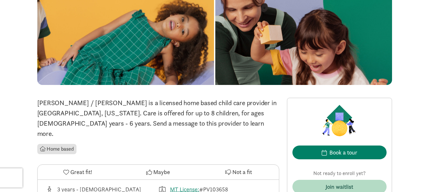
scroll to position [0, 0]
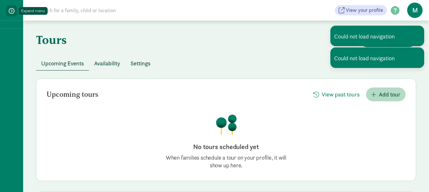
click at [13, 10] on span "button" at bounding box center [12, 11] width 6 height 6
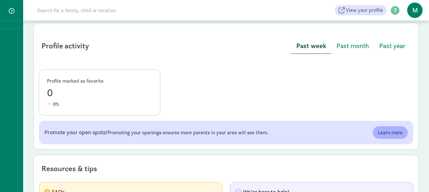
scroll to position [321, 0]
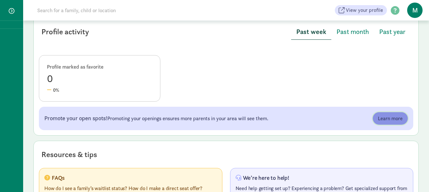
click at [387, 117] on span "Learn more" at bounding box center [390, 119] width 25 height 8
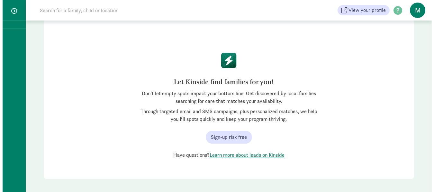
scroll to position [44, 0]
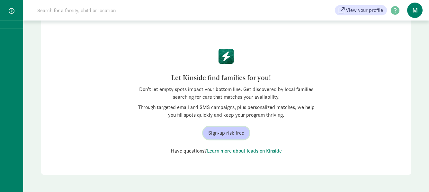
click at [234, 130] on span "Sign-up risk free" at bounding box center [226, 134] width 36 height 8
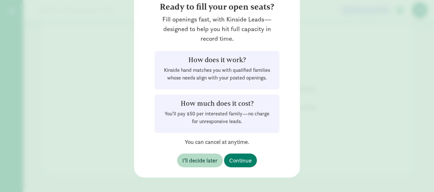
scroll to position [67, 0]
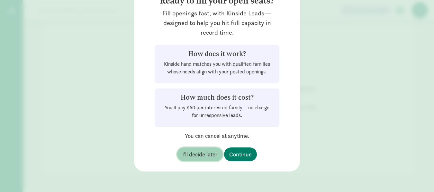
click at [203, 153] on span "I’ll decide later" at bounding box center [199, 154] width 35 height 9
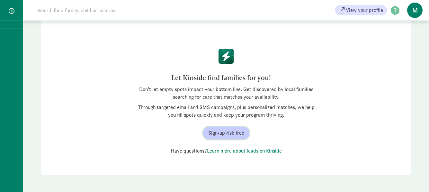
click at [231, 131] on span "Sign-up risk free" at bounding box center [226, 134] width 36 height 8
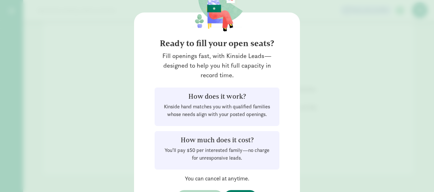
scroll to position [64, 0]
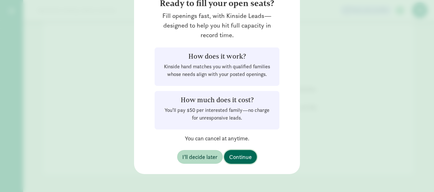
click at [242, 157] on span "Continue" at bounding box center [240, 157] width 22 height 9
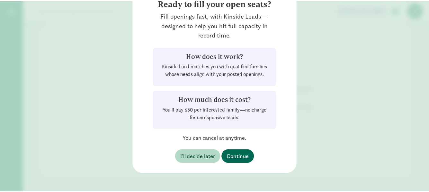
scroll to position [0, 0]
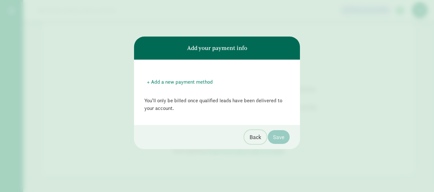
click at [257, 138] on span "Back" at bounding box center [255, 137] width 12 height 9
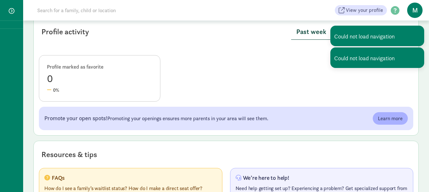
scroll to position [365, 0]
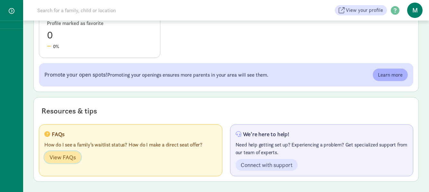
click at [64, 157] on span "View FAQs" at bounding box center [62, 157] width 26 height 9
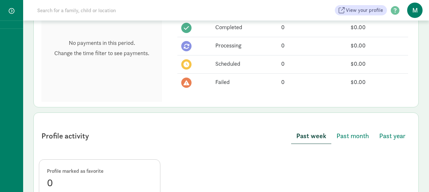
scroll to position [204, 0]
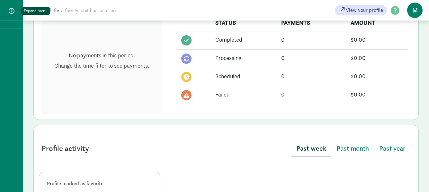
click at [9, 12] on span "button" at bounding box center [12, 11] width 6 height 6
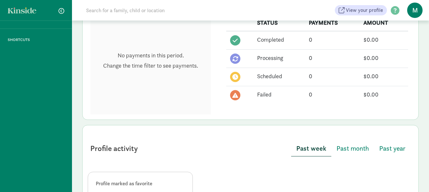
click at [20, 40] on p "SHORTCUTS" at bounding box center [36, 40] width 72 height 6
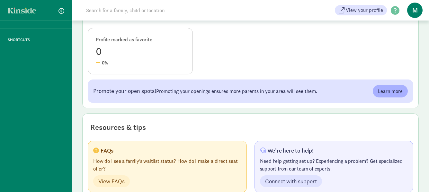
scroll to position [365, 0]
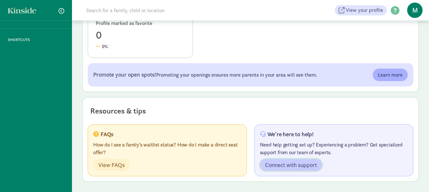
click at [310, 163] on span "Connect with support" at bounding box center [291, 165] width 52 height 9
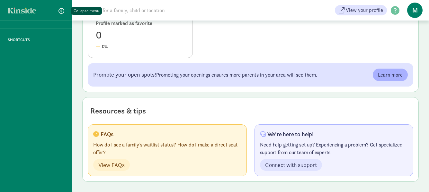
click at [58, 11] on button "button" at bounding box center [61, 10] width 16 height 11
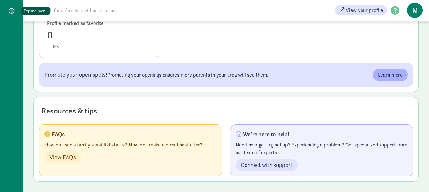
click at [13, 12] on span "button" at bounding box center [12, 11] width 6 height 6
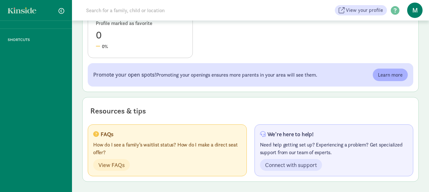
click at [20, 40] on p "SHORTCUTS" at bounding box center [36, 40] width 72 height 6
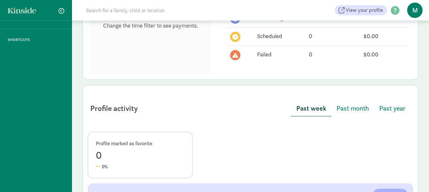
scroll to position [204, 0]
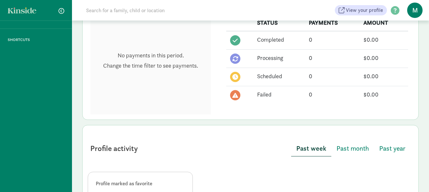
click at [415, 15] on span "M" at bounding box center [414, 10] width 15 height 15
click at [412, 31] on link "Logout" at bounding box center [410, 33] width 26 height 8
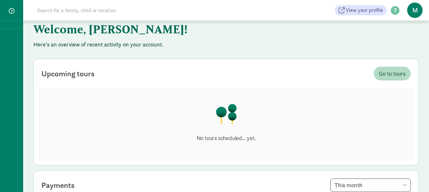
scroll to position [12, 0]
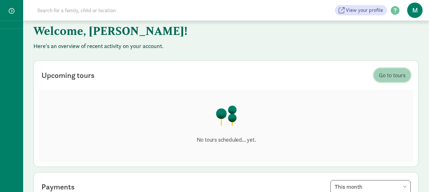
click at [391, 76] on span "Go to tours" at bounding box center [392, 75] width 27 height 9
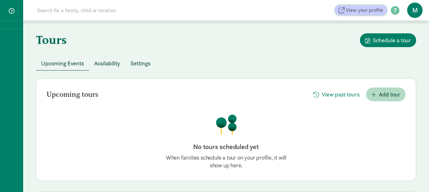
click at [363, 9] on span "View your profile" at bounding box center [364, 10] width 37 height 8
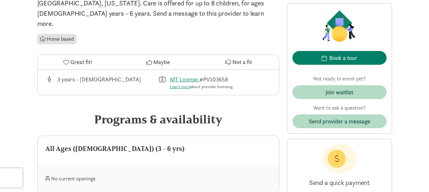
scroll to position [193, 0]
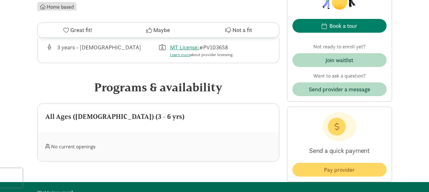
click at [73, 140] on div "No current openings" at bounding box center [101, 147] width 113 height 14
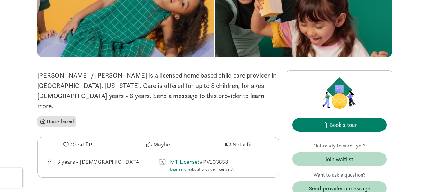
scroll to position [0, 0]
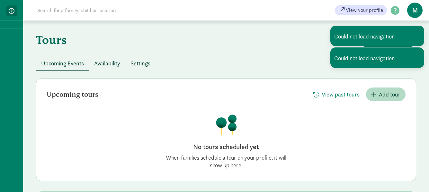
click at [13, 10] on span "button" at bounding box center [12, 11] width 6 height 6
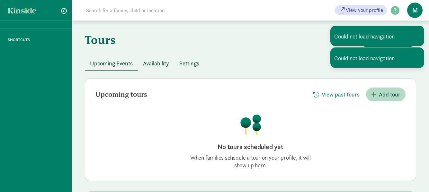
click at [13, 39] on p "SHORTCUTS" at bounding box center [36, 40] width 72 height 6
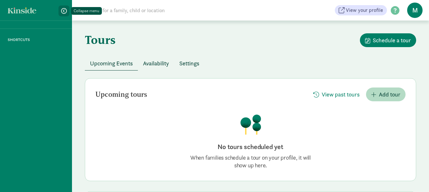
click at [63, 11] on span "button" at bounding box center [64, 11] width 6 height 6
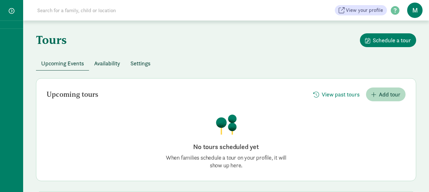
click at [115, 61] on span "Availability" at bounding box center [107, 63] width 26 height 9
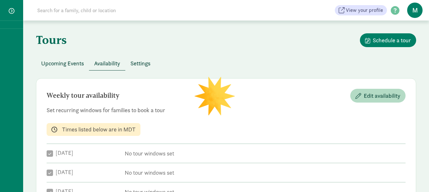
checkbox input "true"
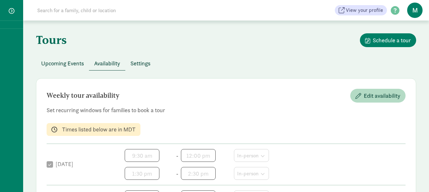
click at [145, 63] on span "Settings" at bounding box center [140, 63] width 20 height 9
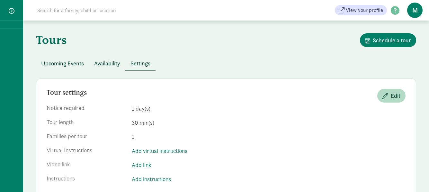
click at [418, 13] on span "M" at bounding box center [414, 10] width 15 height 15
click at [411, 32] on link "Logout" at bounding box center [410, 33] width 26 height 8
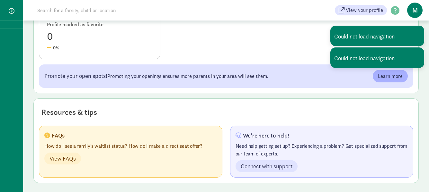
scroll to position [365, 0]
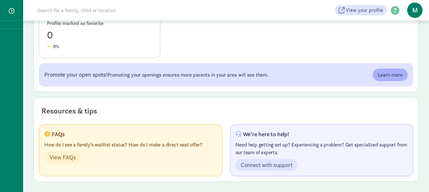
click at [162, 146] on p "How do I see a family’s waitlist status? How do I make a direct seat offer?" at bounding box center [130, 145] width 173 height 8
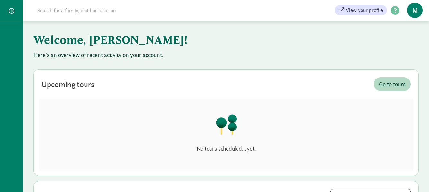
scroll to position [0, 0]
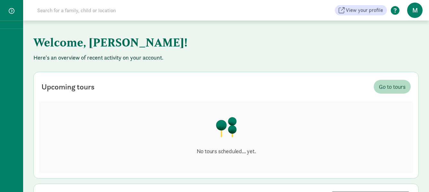
click at [393, 13] on span at bounding box center [395, 10] width 16 height 9
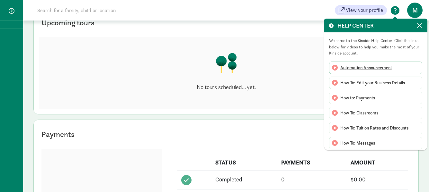
click at [366, 66] on span "Automation Announcement" at bounding box center [366, 68] width 52 height 7
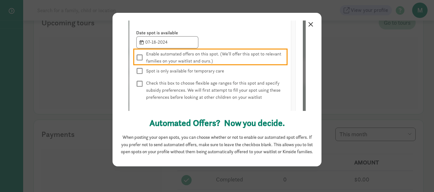
click at [310, 24] on link "×" at bounding box center [310, 24] width 11 height 12
